Goal: Information Seeking & Learning: Learn about a topic

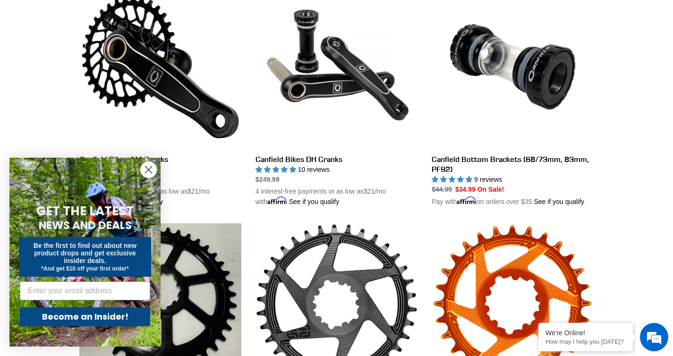
click at [160, 160] on div "Close dialog GET THE LATEST NEWS AND DEALS Be the first to find out about new p…" at bounding box center [85, 252] width 170 height 208
click at [148, 172] on circle "Close dialog" at bounding box center [149, 170] width 16 height 16
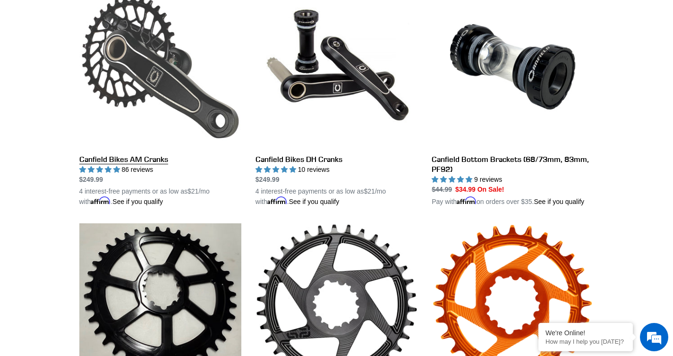
click at [145, 159] on link "Canfield Bikes AM Cranks" at bounding box center [160, 96] width 162 height 221
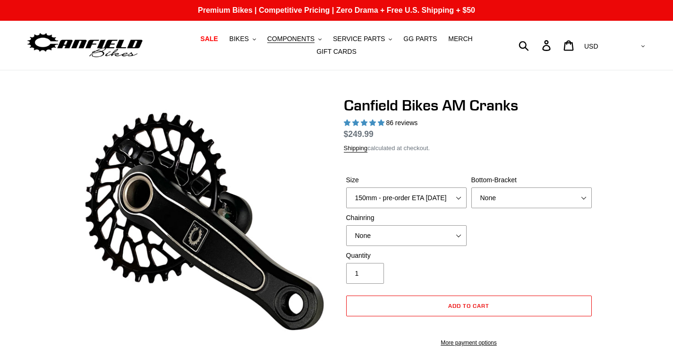
select select "160mm - pre-order ETA [DATE]"
click at [346, 188] on select "150mm - pre-order ETA [DATE] 155mm - pre-order ETA [DATE] 160mm - pre-order ETA…" at bounding box center [406, 198] width 120 height 21
select select "highest-rating"
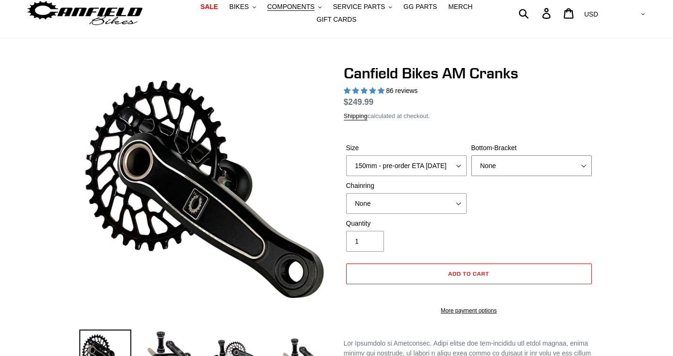
click at [525, 155] on select "None BSA Threaded 68/73mm Press Fit PF92" at bounding box center [531, 165] width 120 height 21
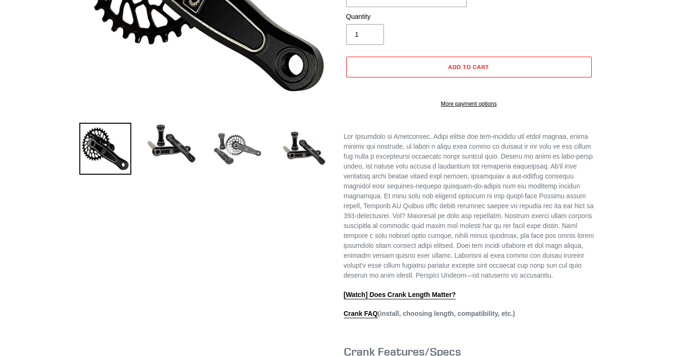
scroll to position [207, 0]
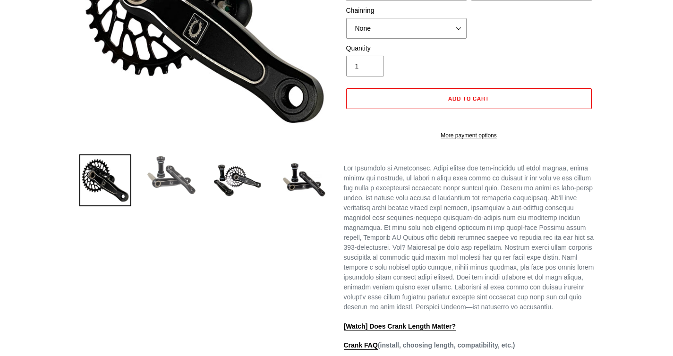
click at [183, 183] on img at bounding box center [171, 175] width 52 height 42
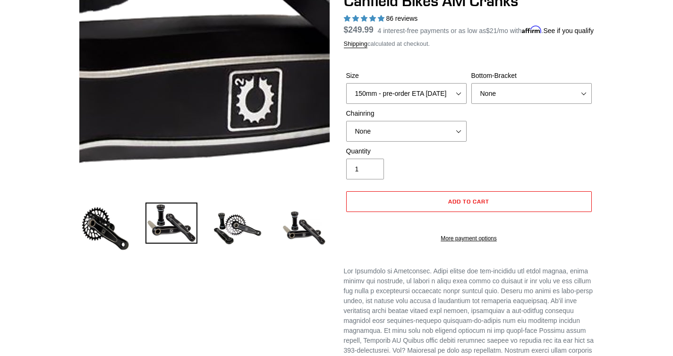
scroll to position [66, 0]
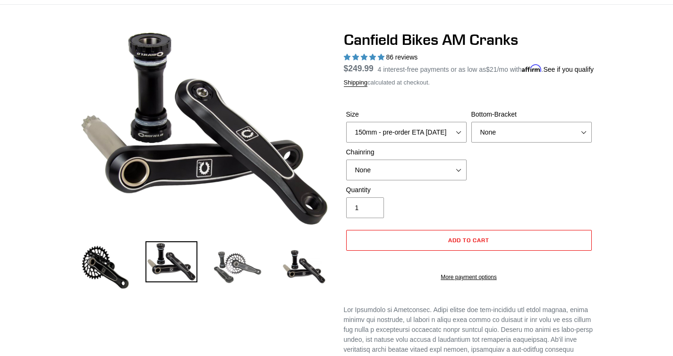
click at [222, 246] on img at bounding box center [238, 267] width 52 height 52
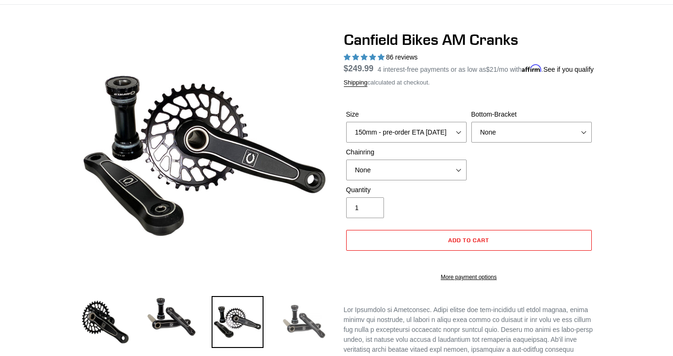
click at [294, 319] on img at bounding box center [304, 322] width 52 height 52
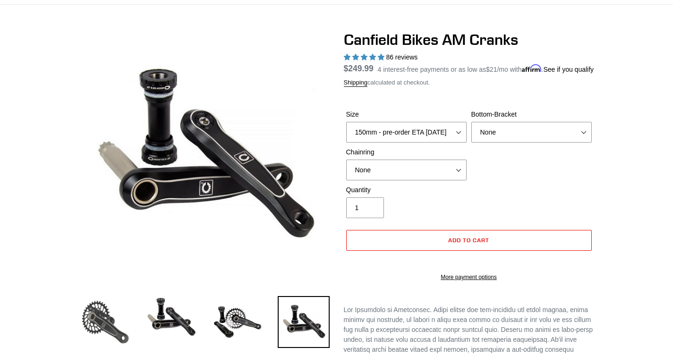
click at [101, 310] on img at bounding box center [105, 322] width 52 height 52
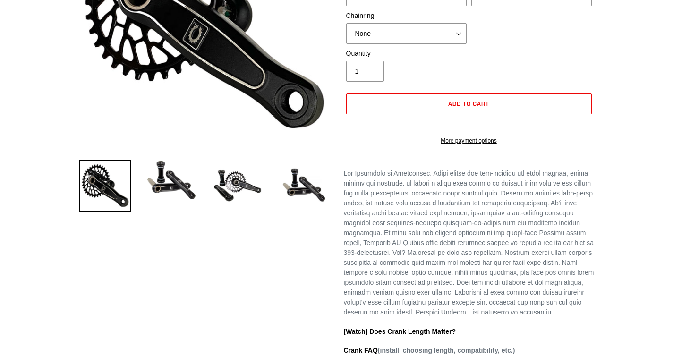
scroll to position [105, 0]
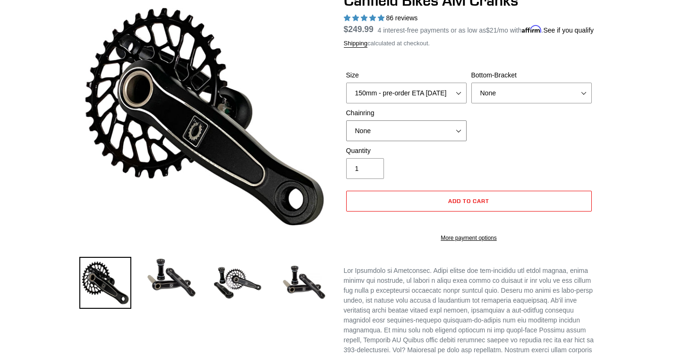
click at [414, 141] on select "None 30t Round (Boost 148) 30t Oval (Boost 148) 32t Round (Boost 148) 32t Oval …" at bounding box center [406, 130] width 120 height 21
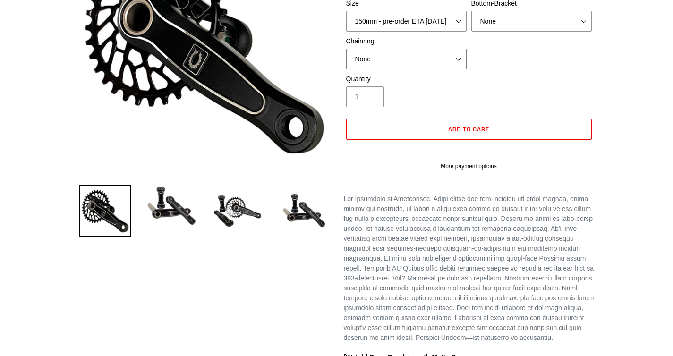
scroll to position [386, 0]
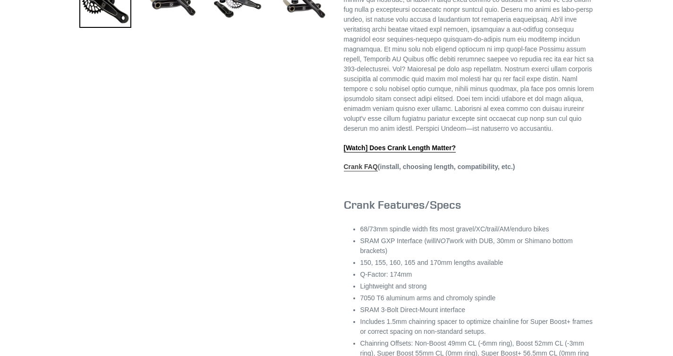
click at [361, 171] on link "Crank FAQ" at bounding box center [361, 167] width 34 height 9
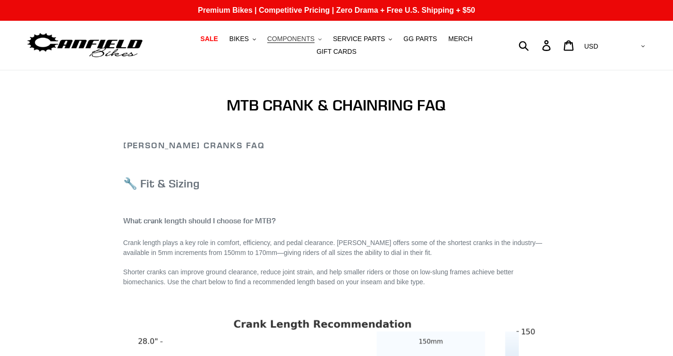
click at [288, 37] on span "COMPONENTS" at bounding box center [290, 39] width 47 height 8
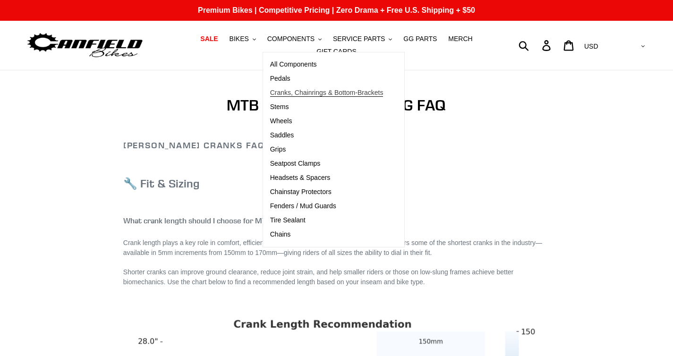
click at [308, 95] on span "Cranks, Chainrings & Bottom-Brackets" at bounding box center [326, 93] width 113 height 8
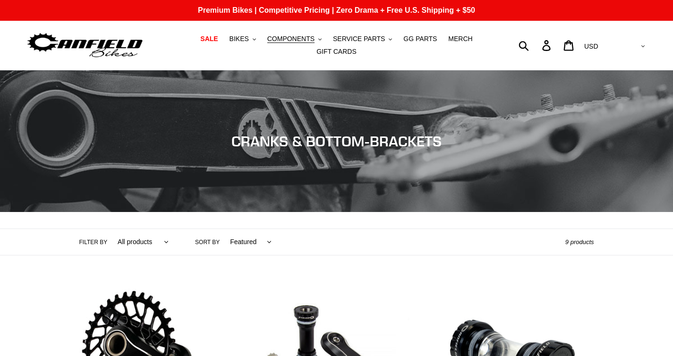
click at [293, 32] on nav "SALE BIKES .cls-1{fill:#231f20} SHOP ALL BIKES SHOP DEMO BIKES - On SALE Now! J…" at bounding box center [336, 45] width 311 height 49
click at [312, 38] on span "COMPONENTS" at bounding box center [290, 39] width 47 height 8
